Goal: Task Accomplishment & Management: Complete application form

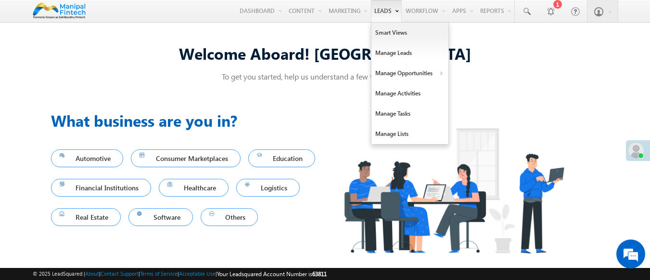
scroll to position [6, 0]
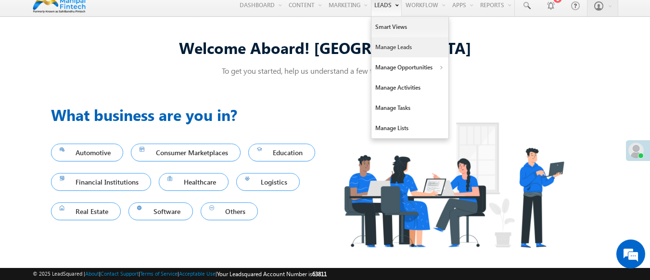
click at [404, 47] on link "Manage Leads" at bounding box center [410, 47] width 77 height 20
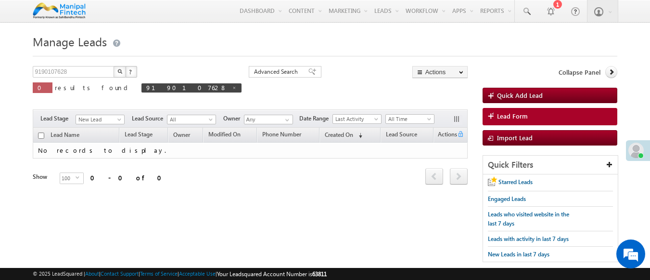
click at [512, 116] on span "Lead Form" at bounding box center [512, 116] width 31 height 9
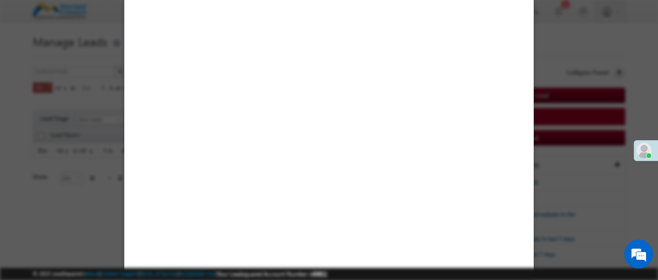
select select "Open"
select select "Prospecting"
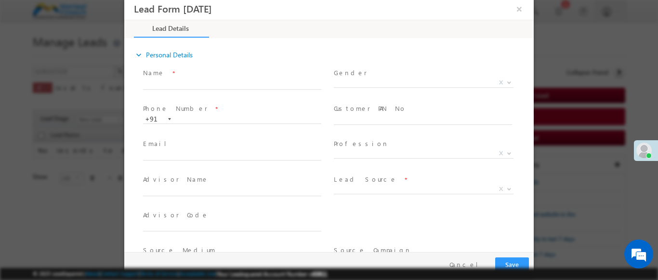
type input "08/11/25 1:20 PM"
type input "0"
type input "badal"
type input "9386841521"
type input "badal9386841521"
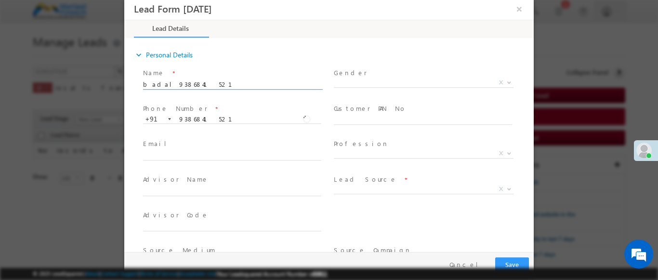
click at [506, 188] on b at bounding box center [509, 188] width 6 height 3
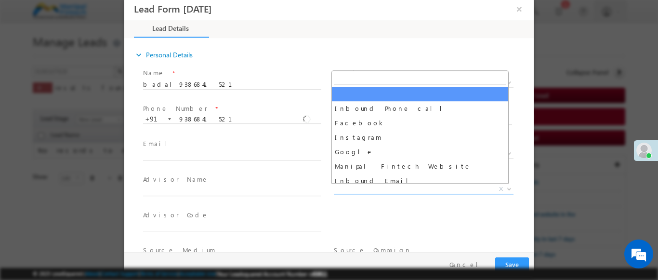
select select "Feedback"
type input "badal9386841521- Feedback"
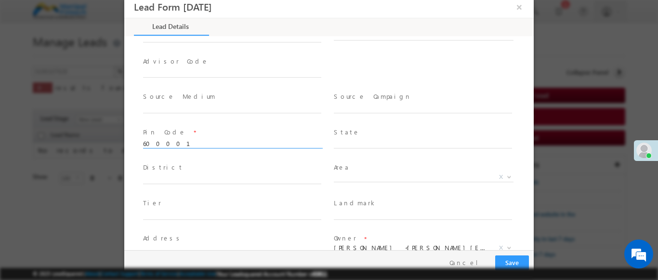
scroll to position [427, 0]
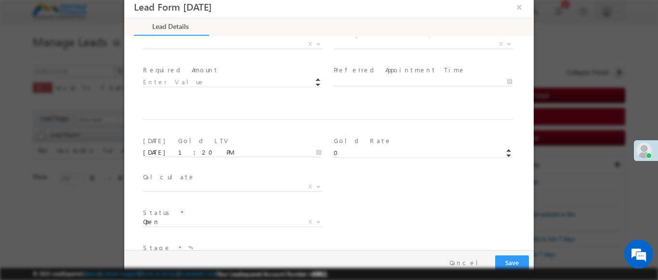
type input "600001"
click at [315, 43] on b at bounding box center [318, 43] width 6 height 3
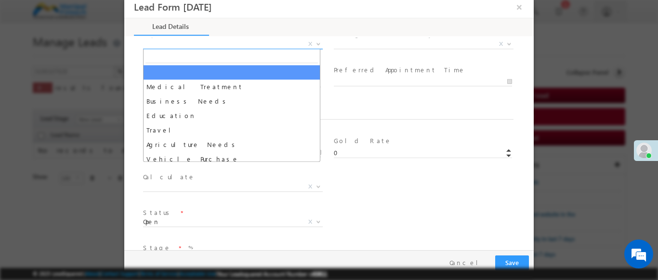
select select "Medical Treatment"
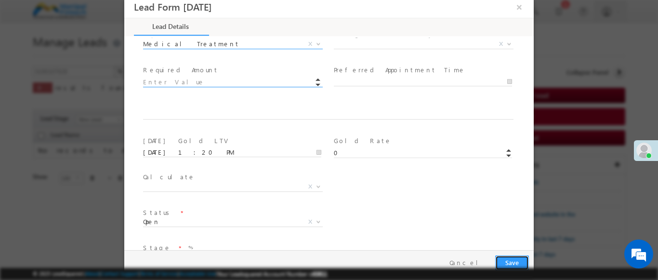
click at [511, 262] on button "Save" at bounding box center [512, 262] width 34 height 15
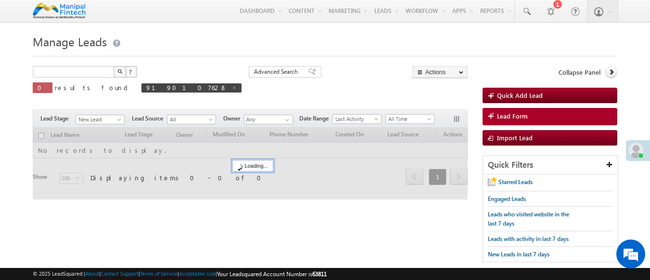
type input "Search Leads"
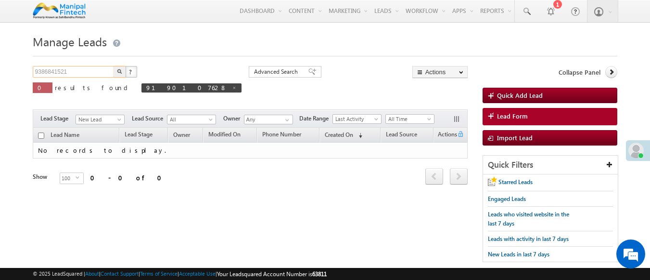
type input "9386841521"
click at [119, 72] on img "button" at bounding box center [119, 71] width 5 height 5
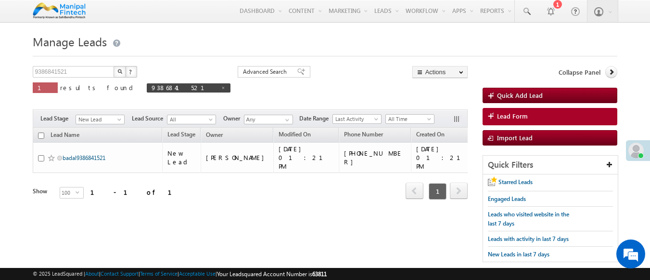
click at [85, 154] on link "badal9386841521" at bounding box center [84, 157] width 43 height 7
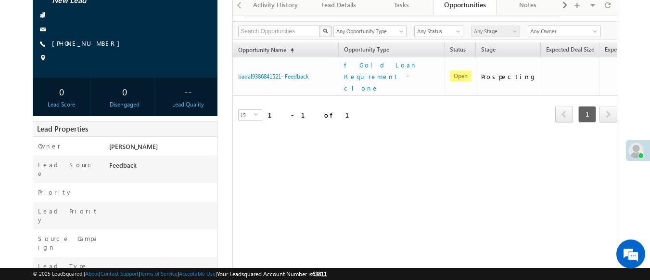
scroll to position [154, 0]
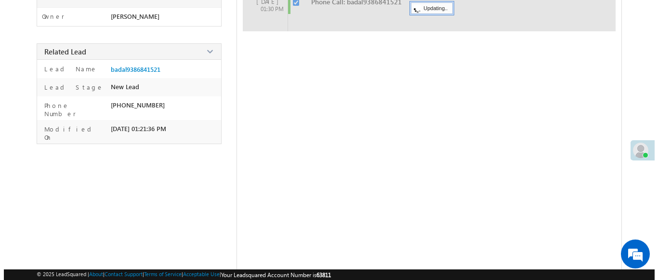
scroll to position [171, 0]
checkbox input "false"
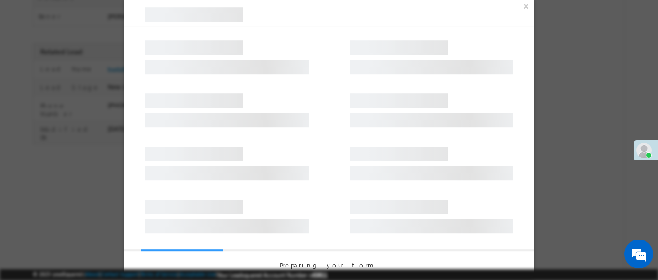
scroll to position [0, 0]
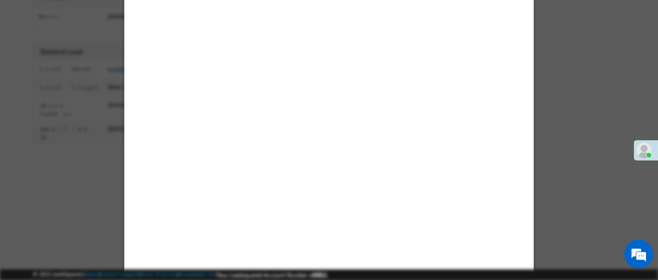
select select "Feedback"
select select "Medical Treatment"
select select "Open"
select select "Fresh Lead"
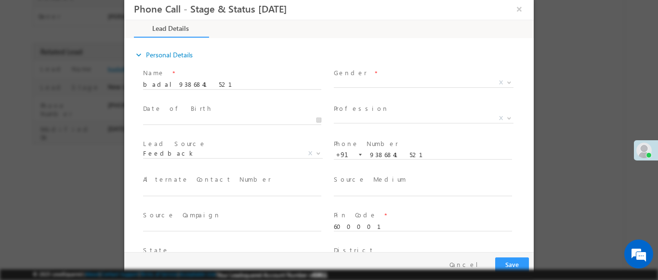
type input "08/11/25 1:22 PM"
click at [506, 81] on b at bounding box center [509, 81] width 6 height 3
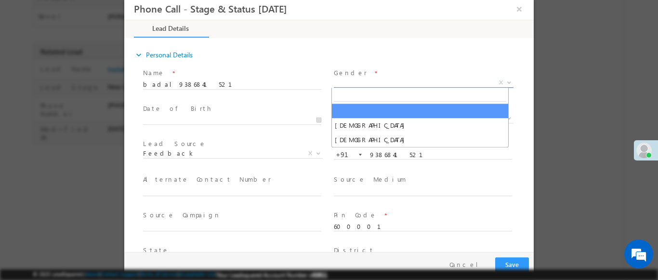
select select "Male"
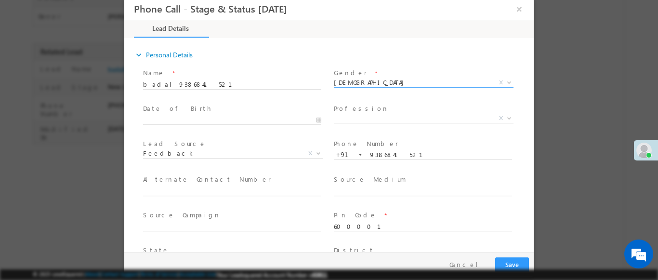
scroll to position [320, 0]
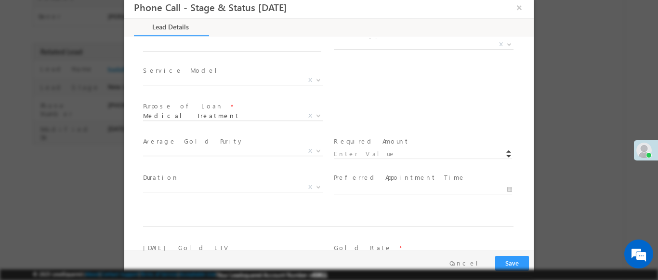
click at [506, 44] on b at bounding box center [509, 43] width 6 height 3
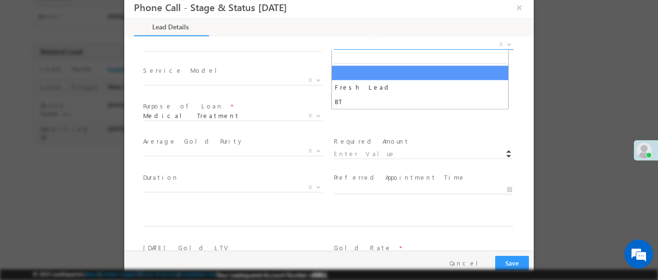
select select "Fresh Lead"
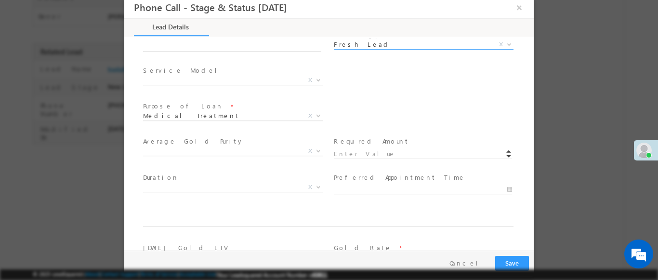
click at [315, 79] on b at bounding box center [318, 79] width 6 height 3
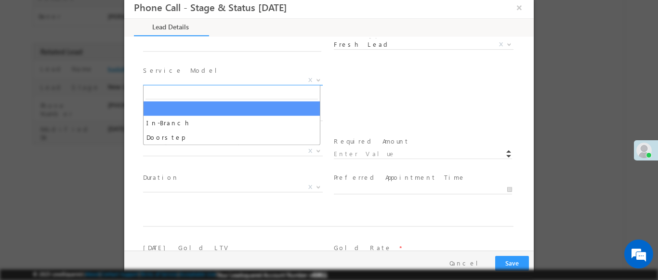
select select "In-Branch"
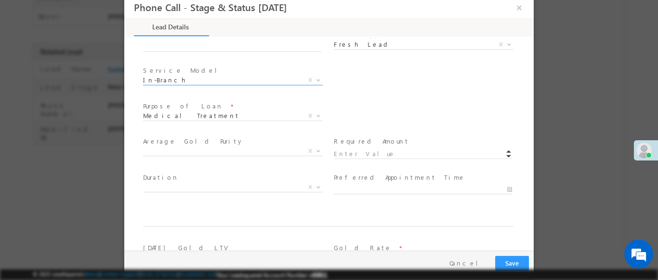
scroll to position [562, 0]
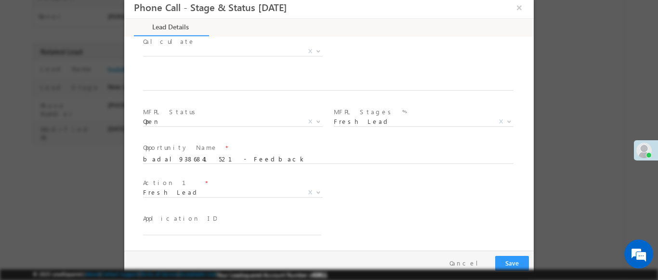
click at [315, 192] on b at bounding box center [318, 191] width 6 height 3
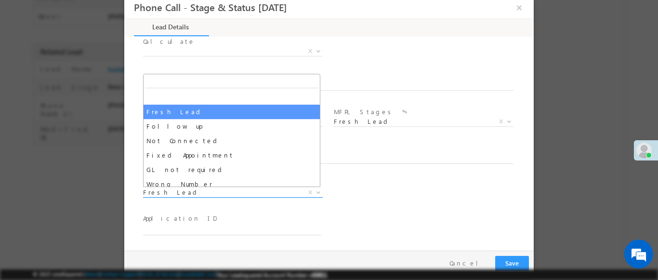
select select "Fixed Appointment"
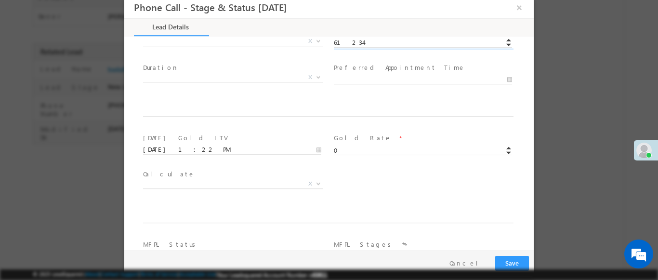
scroll to position [633, 0]
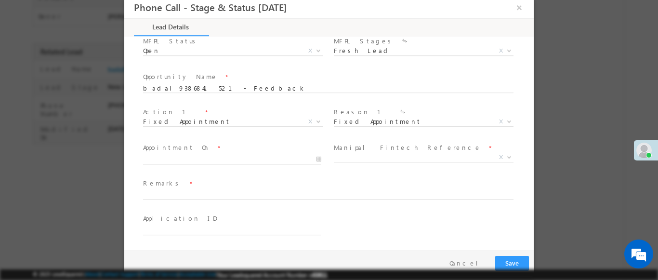
click at [231, 159] on input "text" at bounding box center [232, 160] width 178 height 10
type input "61234.00"
type input "[DATE] 1:22 PM"
type input "22"
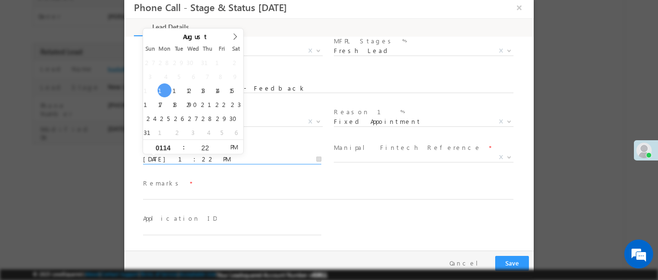
type input "0114"
type input "08/11/25 2:22 PM"
type input "02"
click at [506, 156] on b at bounding box center [509, 156] width 6 height 3
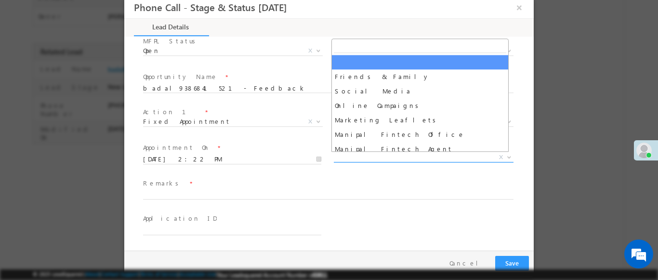
select select "Friends & Family"
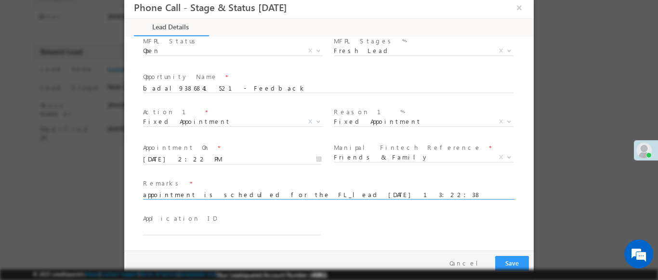
type input "appointment is scheduled for the FL_lead 2025-08-11 13:22:38"
click at [511, 263] on button "Save" at bounding box center [512, 263] width 34 height 15
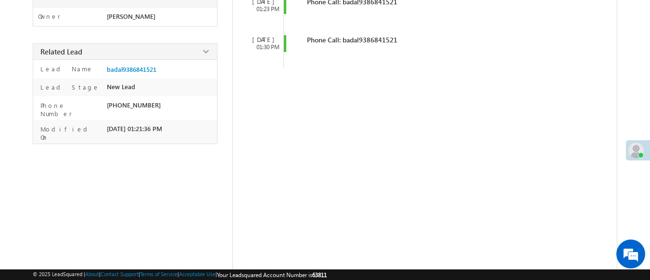
scroll to position [0, 0]
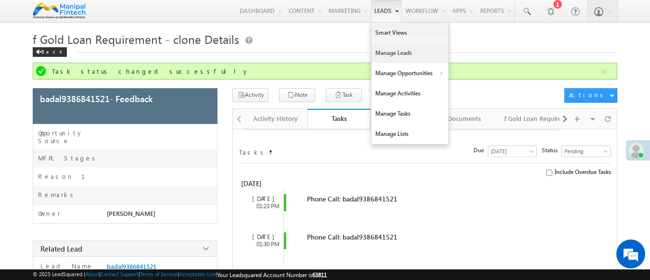
click at [404, 43] on link "Manage Leads" at bounding box center [410, 53] width 77 height 20
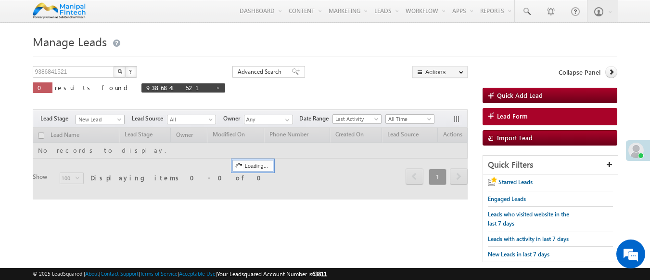
click at [512, 116] on span "Lead Form" at bounding box center [512, 116] width 31 height 9
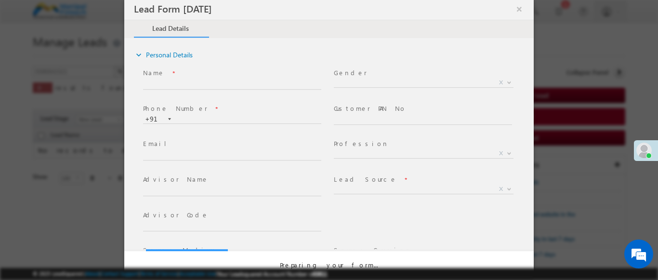
select select "Open"
select select "Prospecting"
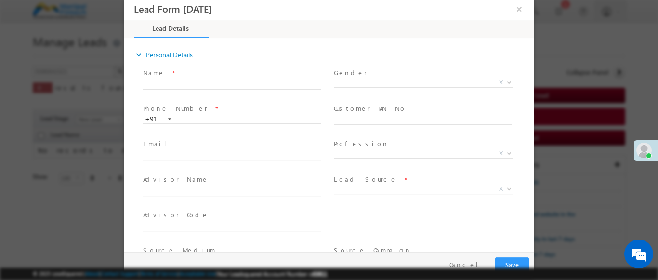
type input "08/11/25 1:22 PM"
type input "0"
type input "badal"
type input "9475083738"
type input "badal9475083738"
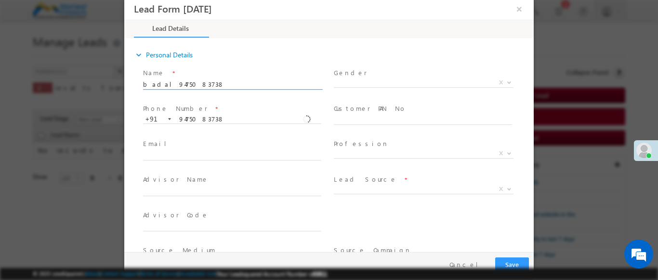
click at [506, 188] on b at bounding box center [509, 188] width 6 height 3
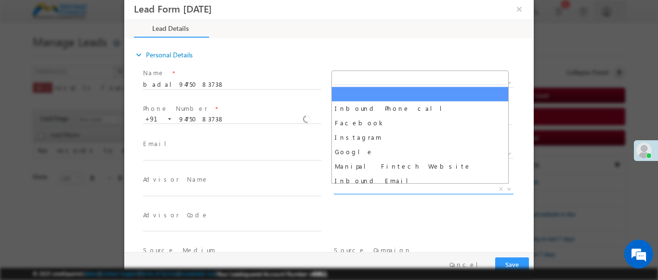
scroll to position [756, 0]
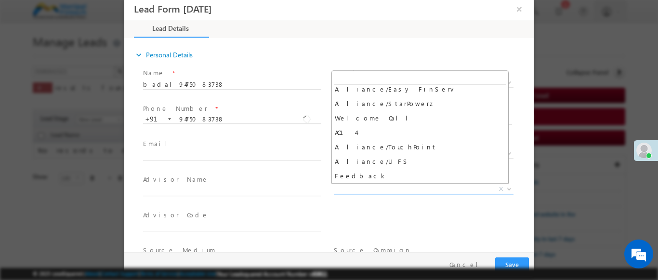
select select "Feedback"
type input "badal9475083738- Feedback"
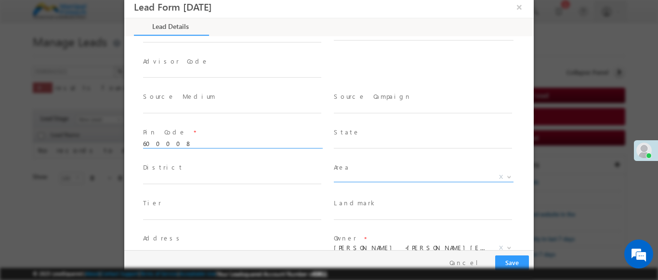
scroll to position [427, 0]
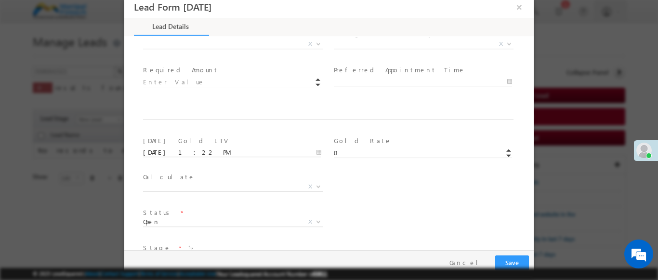
type input "600008"
click at [315, 43] on b at bounding box center [318, 43] width 6 height 3
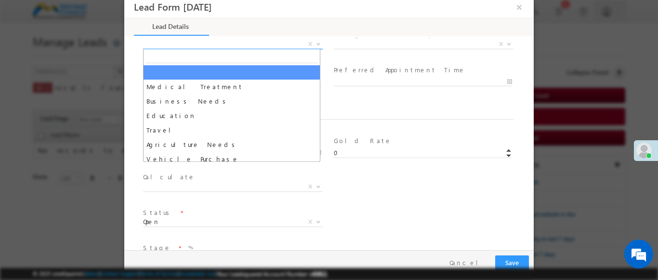
select select "Medical Treatment"
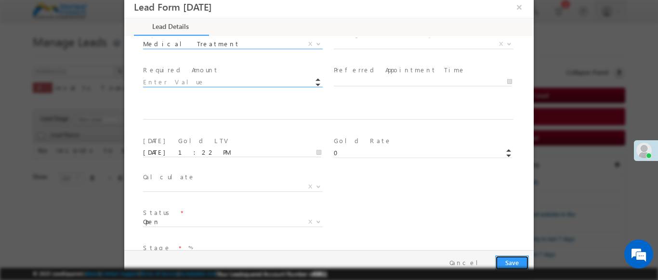
click at [511, 262] on button "Save" at bounding box center [512, 262] width 34 height 15
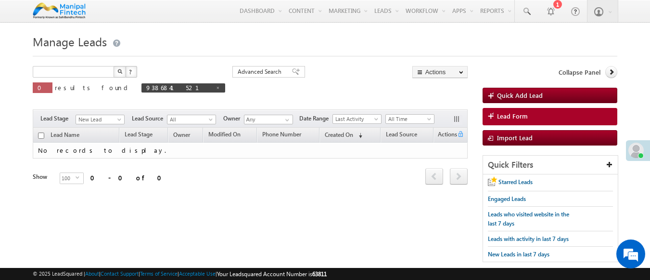
type input "Search Leads"
type input "9475083738"
click at [119, 72] on img "button" at bounding box center [119, 71] width 5 height 5
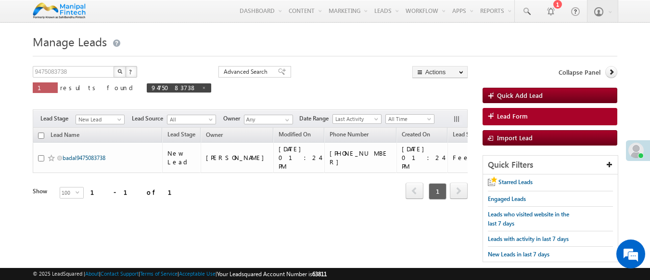
click at [85, 154] on link "badal9475083738" at bounding box center [84, 157] width 43 height 7
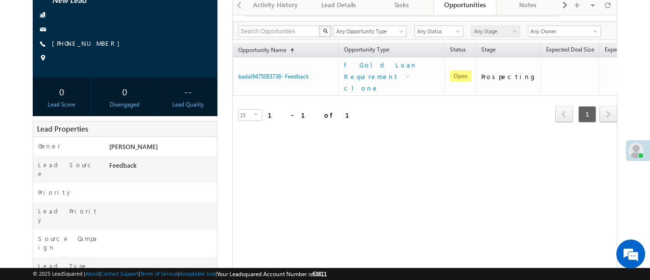
scroll to position [154, 0]
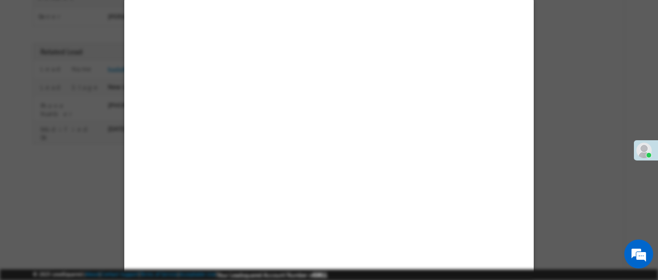
select select "Feedback"
select select "Medical Treatment"
select select "Open"
select select "Fresh Lead"
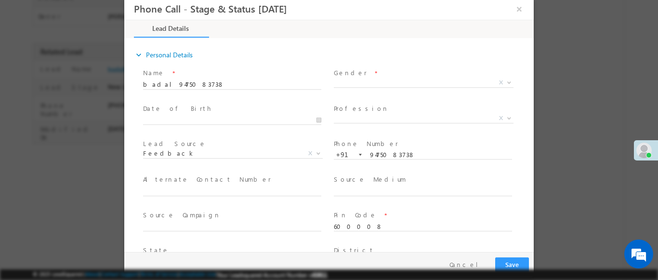
type input "[DATE] 1:24 PM"
click at [506, 81] on b at bounding box center [509, 81] width 6 height 3
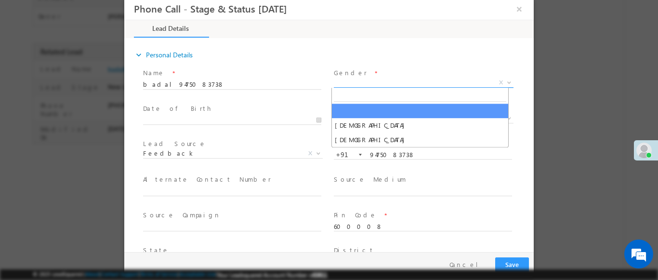
select select "[DEMOGRAPHIC_DATA]"
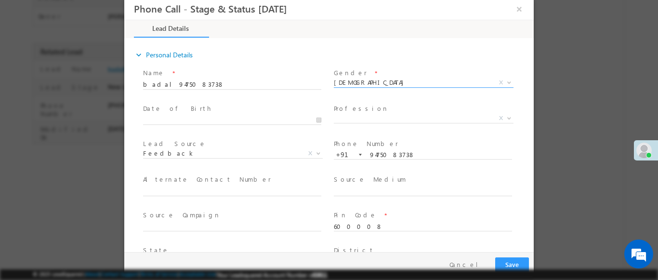
scroll to position [320, 0]
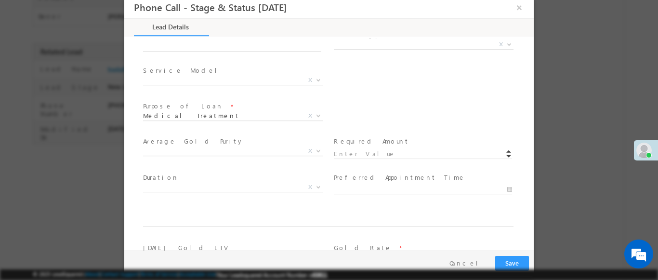
click at [506, 44] on b at bounding box center [509, 43] width 6 height 3
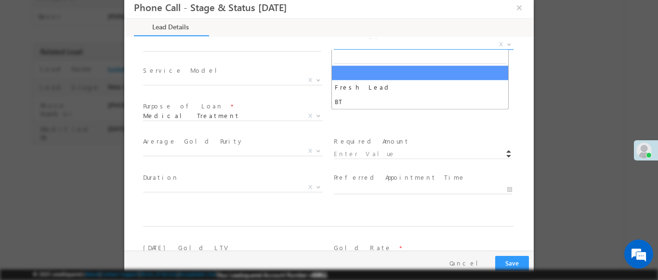
select select "Fresh Lead"
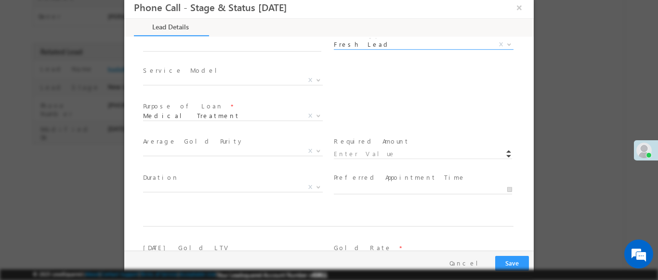
click at [315, 79] on b at bounding box center [318, 79] width 6 height 3
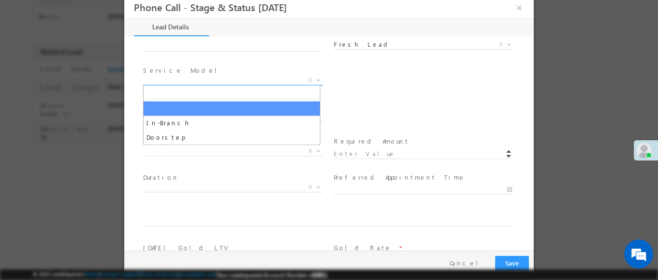
select select "In-Branch"
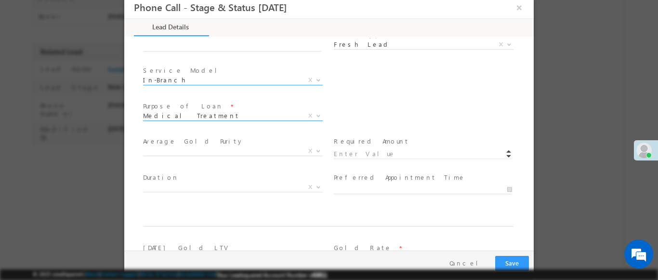
scroll to position [562, 0]
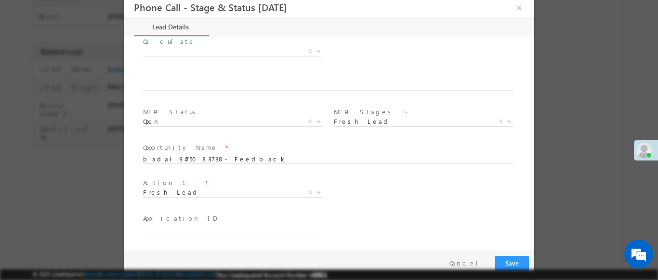
click at [315, 192] on b at bounding box center [318, 191] width 6 height 3
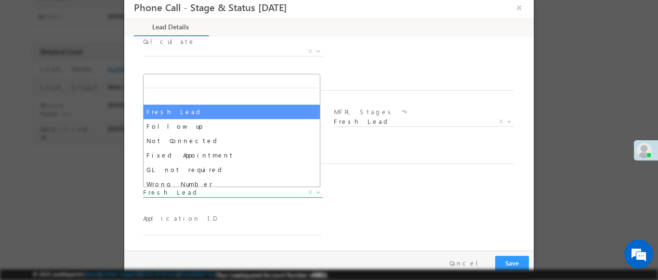
select select "Fixed Appointment"
type input "61234"
select select "Fixed Appointment"
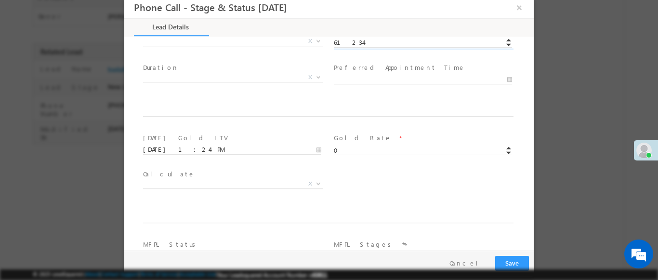
scroll to position [633, 0]
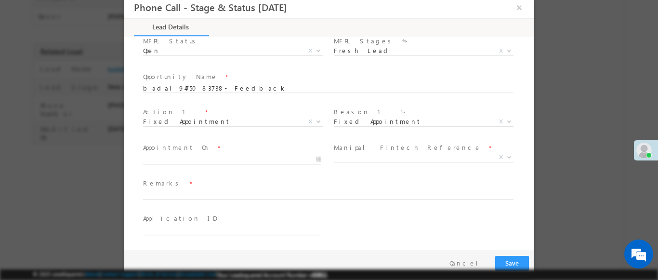
click at [231, 159] on input "text" at bounding box center [232, 160] width 178 height 10
type input "61234.00"
type input "[DATE] 1:25 PM"
type input "25"
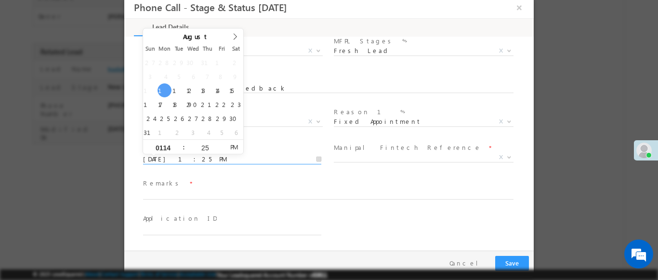
type input "0114"
type input "[DATE] 2:25 PM"
type input "02"
click at [506, 156] on b at bounding box center [509, 156] width 6 height 3
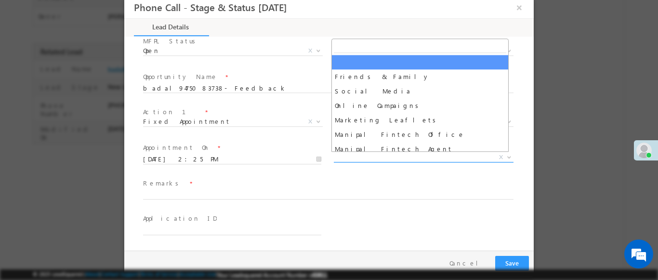
select select "Friends & Family"
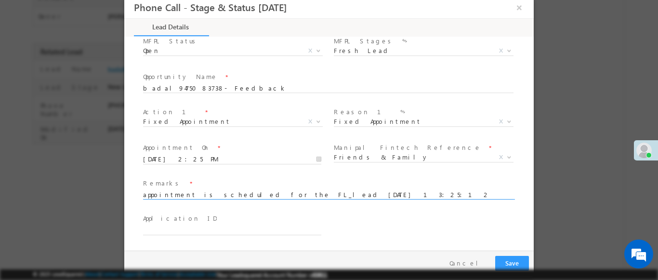
type input "appointment is scheduled for the FL_lead [DATE] 13:25:12"
click at [511, 263] on button "Save" at bounding box center [512, 263] width 34 height 15
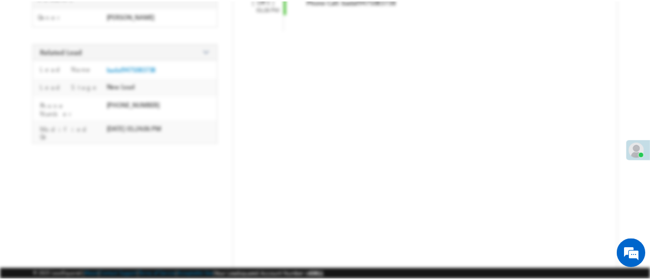
scroll to position [0, 0]
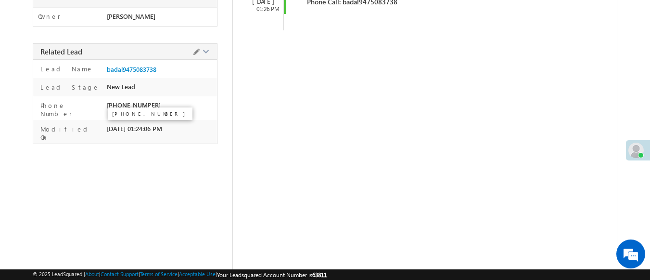
click at [140, 101] on span "[PHONE_NUMBER]" at bounding box center [134, 105] width 54 height 8
copy span "9475083738"
